Goal: Task Accomplishment & Management: Use online tool/utility

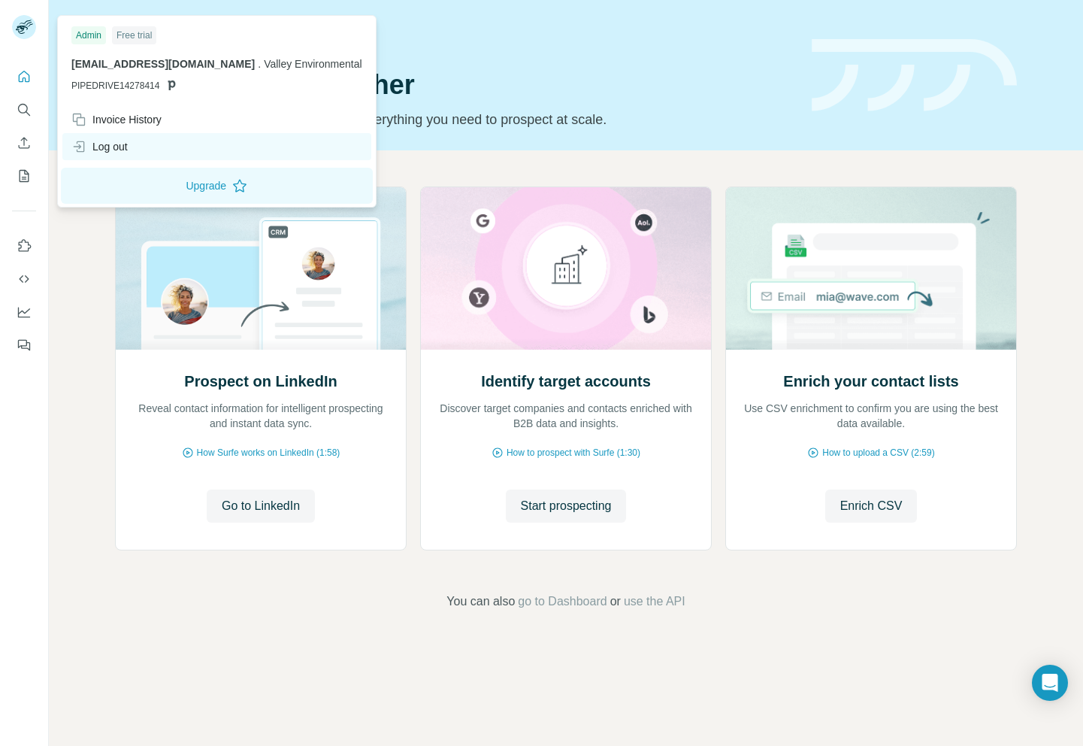
click at [273, 149] on div "Log out" at bounding box center [216, 146] width 309 height 27
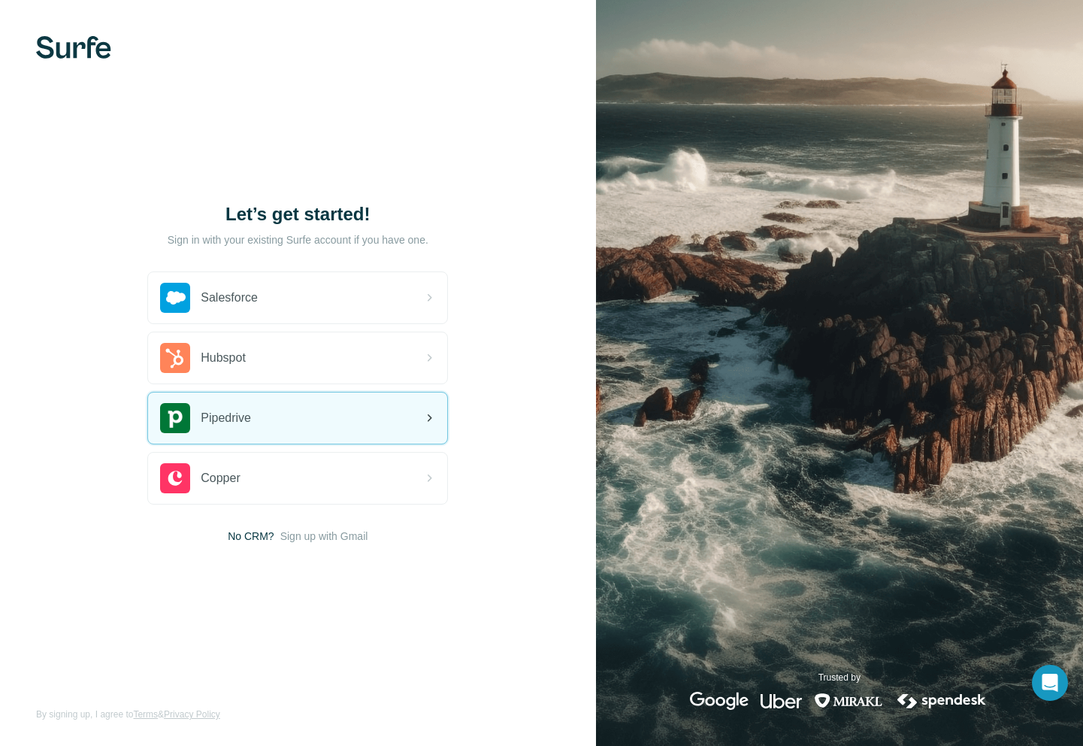
click at [352, 432] on div "Pipedrive" at bounding box center [297, 417] width 299 height 51
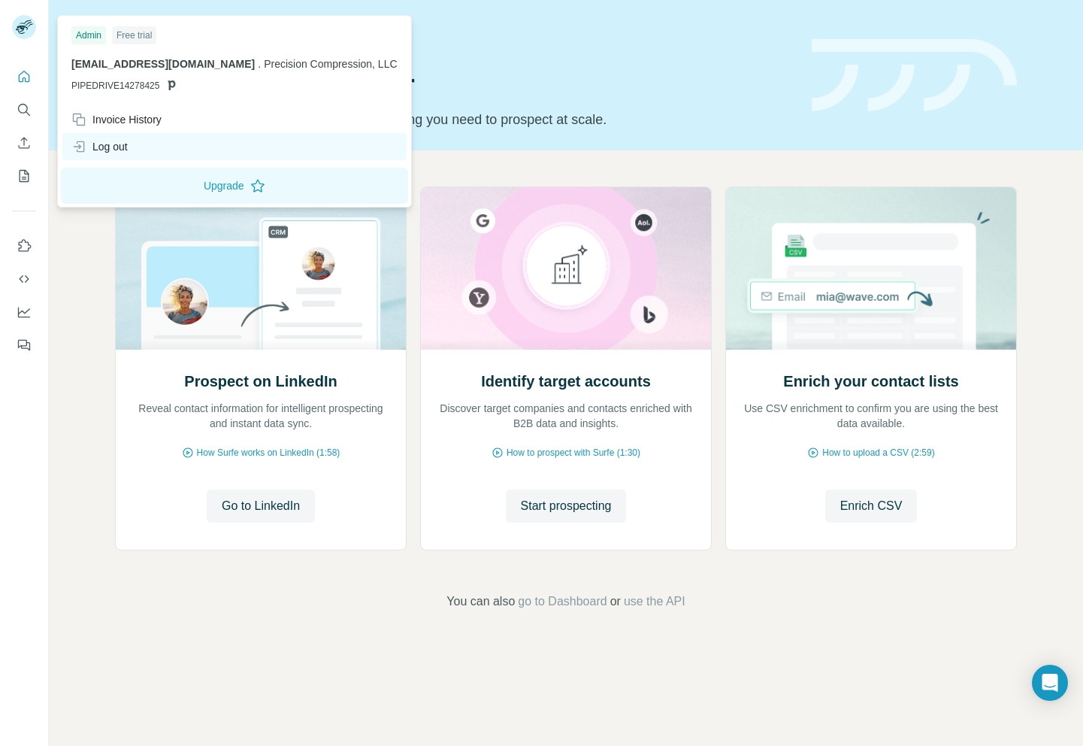
click at [311, 159] on div "Log out" at bounding box center [234, 146] width 344 height 27
click at [312, 152] on div "Log out" at bounding box center [234, 146] width 344 height 27
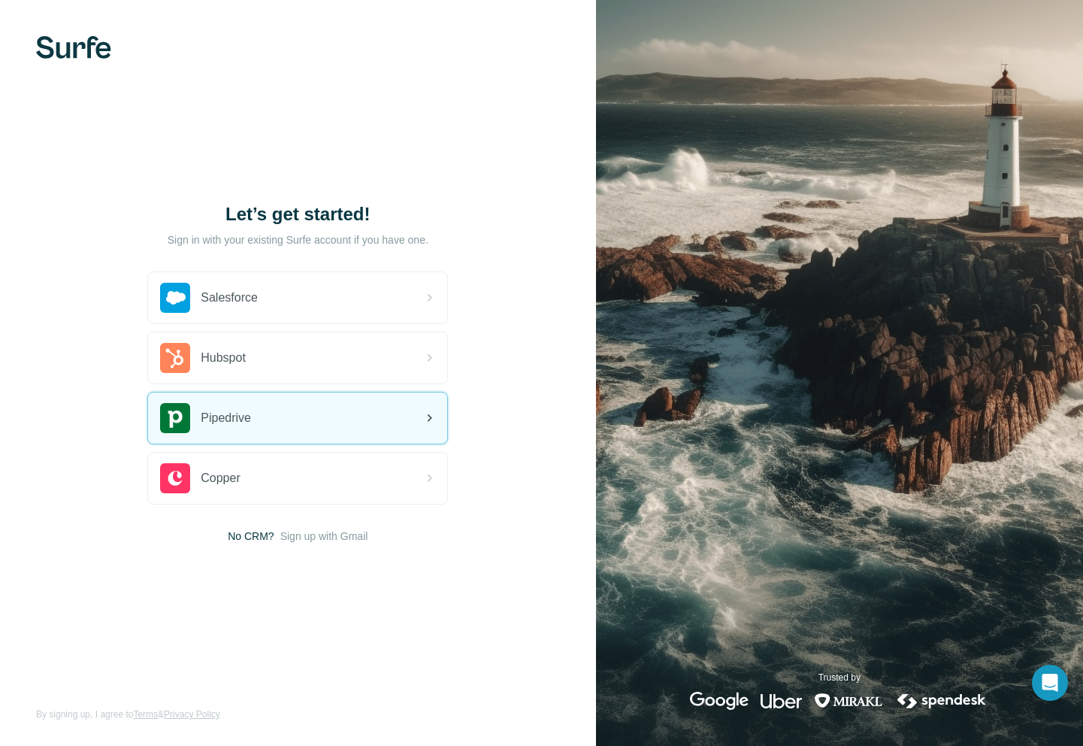
click at [342, 414] on div "Pipedrive" at bounding box center [297, 417] width 299 height 51
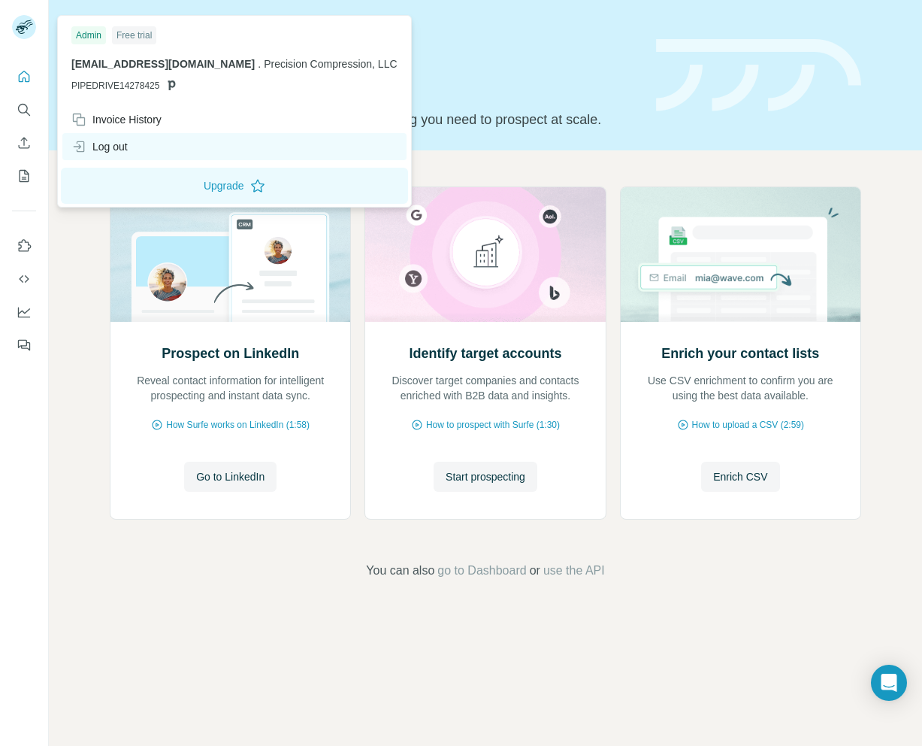
click at [165, 147] on div "Log out" at bounding box center [234, 146] width 344 height 27
